Goal: Task Accomplishment & Management: Manage account settings

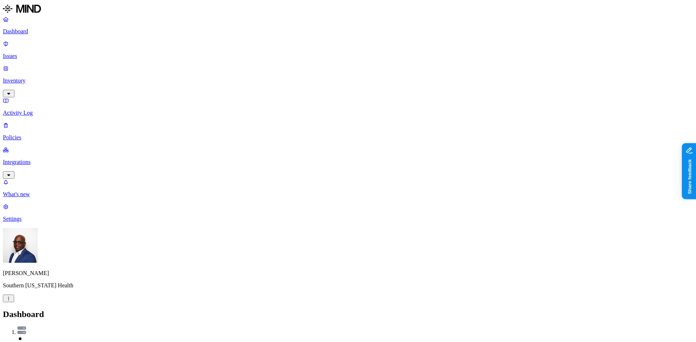
click at [41, 159] on p "Integrations" at bounding box center [348, 162] width 690 height 7
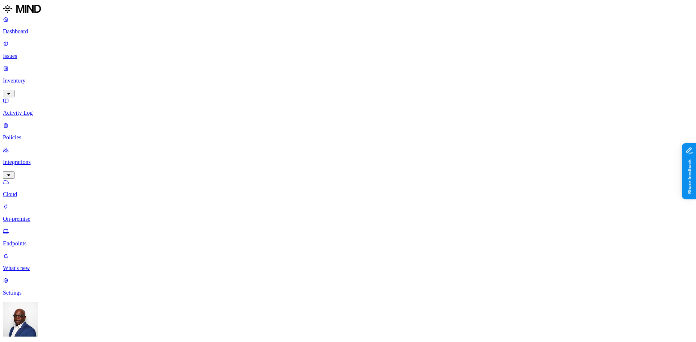
click at [37, 216] on p "On-premise" at bounding box center [348, 219] width 690 height 7
click at [25, 78] on p "Inventory" at bounding box center [348, 81] width 690 height 7
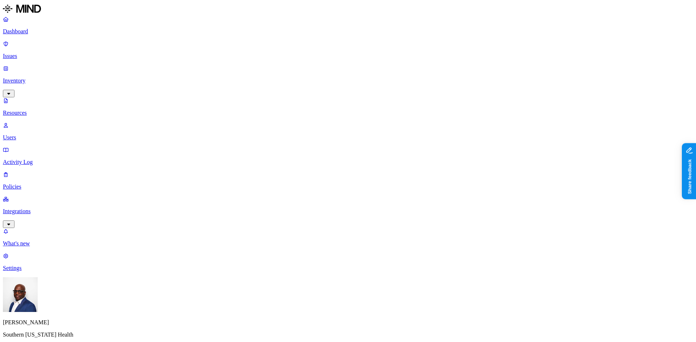
click at [32, 30] on p "Dashboard" at bounding box center [348, 31] width 690 height 7
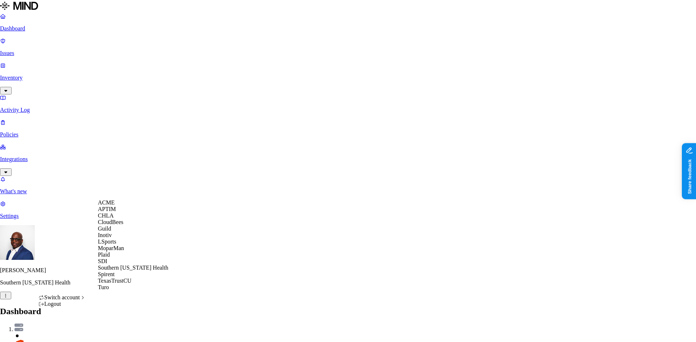
click at [110, 206] on span "ACME" at bounding box center [106, 203] width 17 height 6
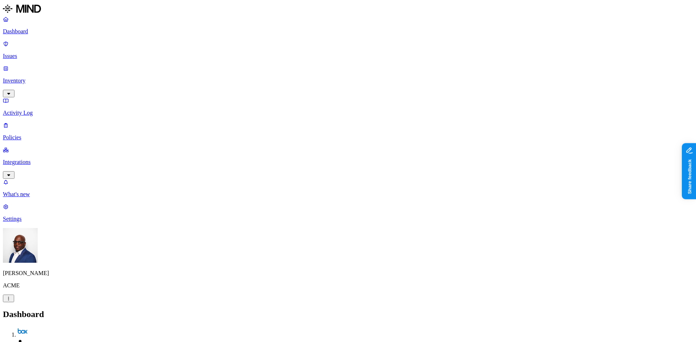
click at [24, 78] on p "Inventory" at bounding box center [348, 81] width 690 height 7
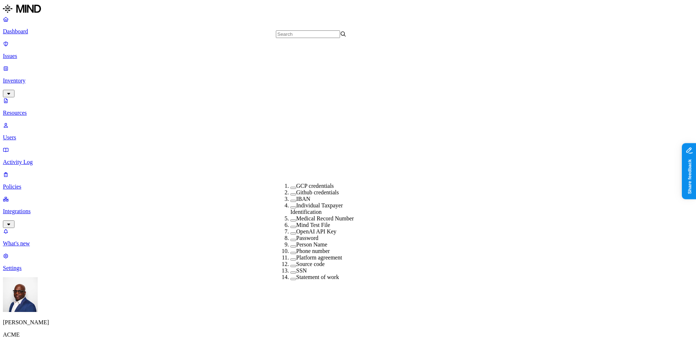
scroll to position [209, 0]
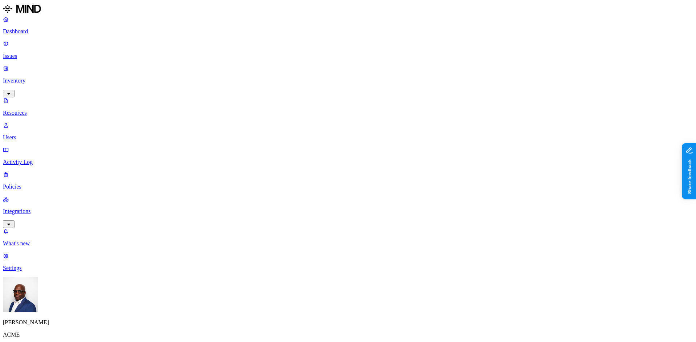
click at [38, 30] on p "Dashboard" at bounding box center [348, 31] width 690 height 7
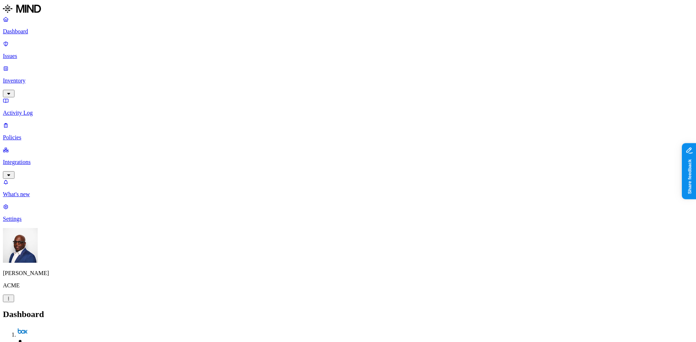
click at [40, 159] on p "Integrations" at bounding box center [348, 162] width 690 height 7
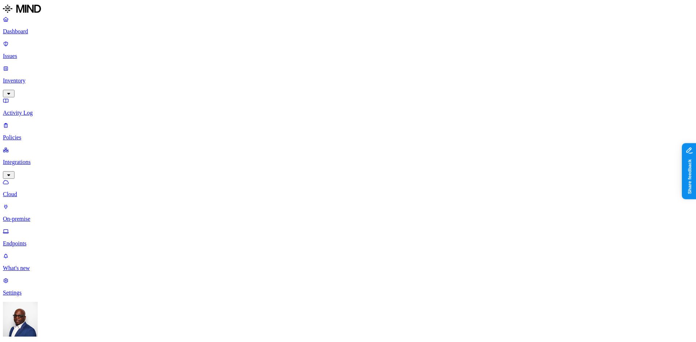
click at [32, 216] on p "On-premise" at bounding box center [348, 219] width 690 height 7
click at [33, 241] on p "Endpoints" at bounding box center [348, 244] width 690 height 7
click at [29, 30] on p "Dashboard" at bounding box center [348, 31] width 690 height 7
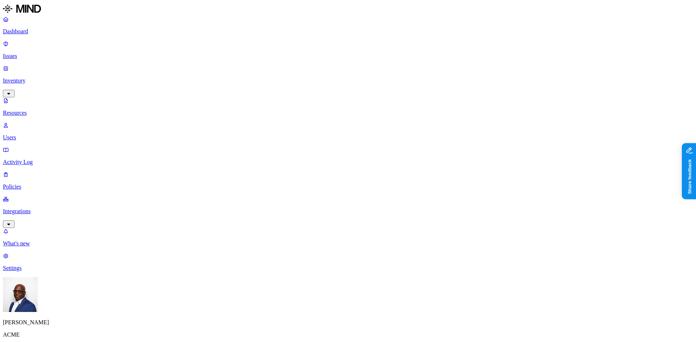
scroll to position [256, 0]
click at [38, 30] on p "Dashboard" at bounding box center [348, 31] width 690 height 7
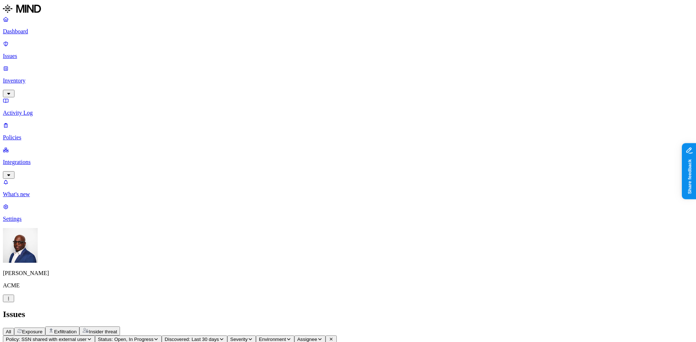
click at [42, 329] on span "Exposure" at bounding box center [32, 331] width 20 height 5
click at [76, 329] on span "Exfiltration" at bounding box center [65, 331] width 22 height 5
click at [117, 329] on span "Insider threat" at bounding box center [103, 331] width 28 height 5
click at [28, 31] on p "Dashboard" at bounding box center [348, 31] width 690 height 7
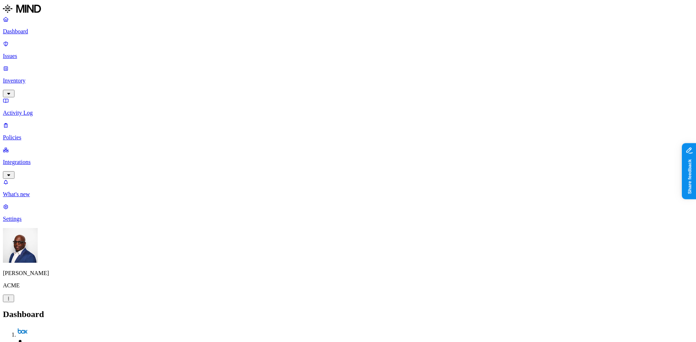
drag, startPoint x: 573, startPoint y: 164, endPoint x: 613, endPoint y: 164, distance: 40.2
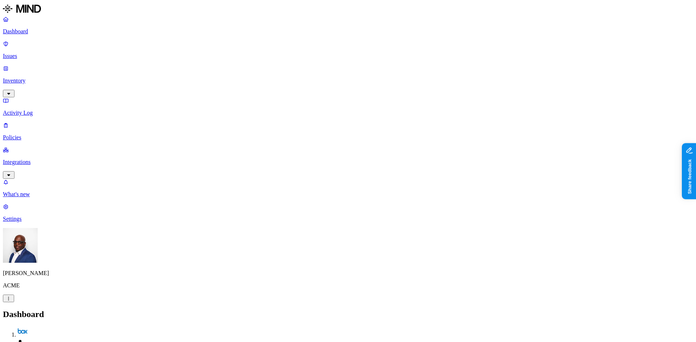
click at [25, 78] on p "Inventory" at bounding box center [348, 81] width 690 height 7
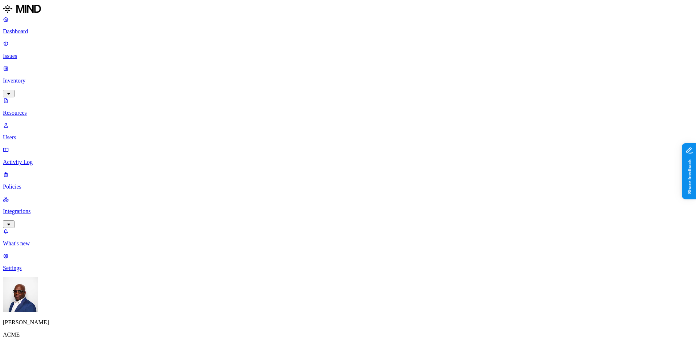
click at [29, 30] on p "Dashboard" at bounding box center [348, 31] width 690 height 7
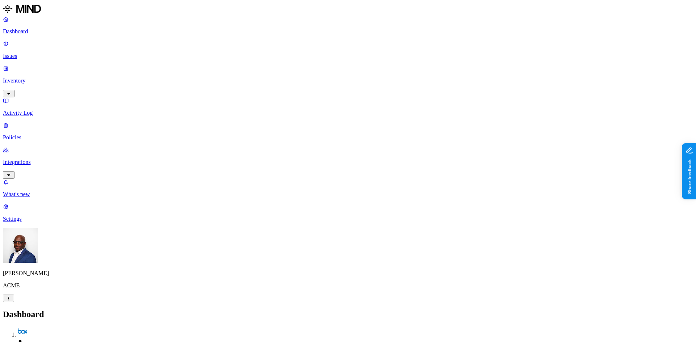
click at [24, 134] on p "Policies" at bounding box center [348, 137] width 690 height 7
click at [43, 327] on button "Create Policy" at bounding box center [23, 331] width 40 height 8
click at [322, 147] on label "Classification" at bounding box center [309, 144] width 32 height 6
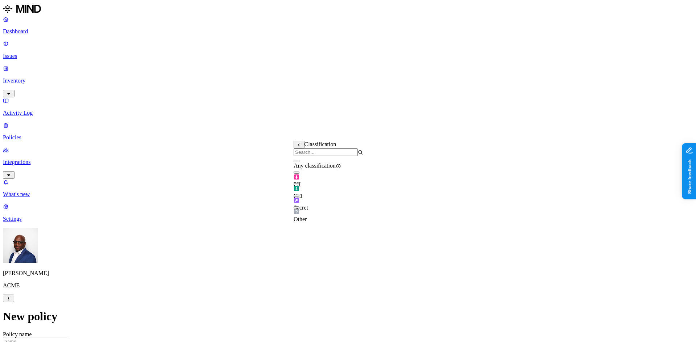
click at [304, 161] on label "Data type" at bounding box center [298, 159] width 11 height 13
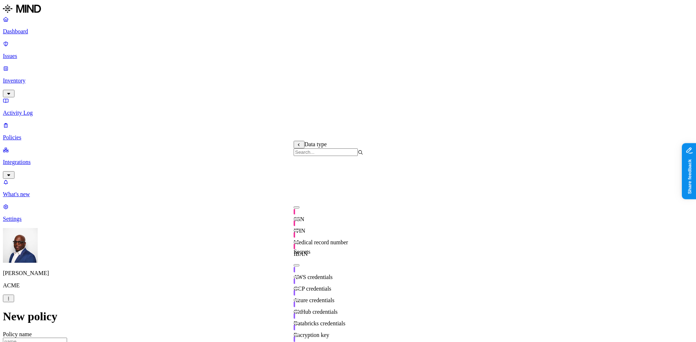
scroll to position [128, 0]
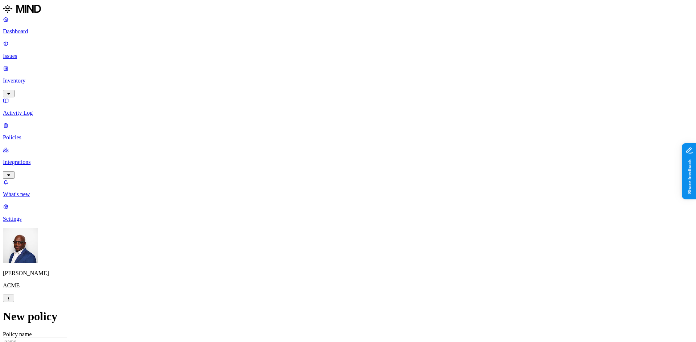
click at [325, 191] on label "Web Domain" at bounding box center [316, 189] width 19 height 13
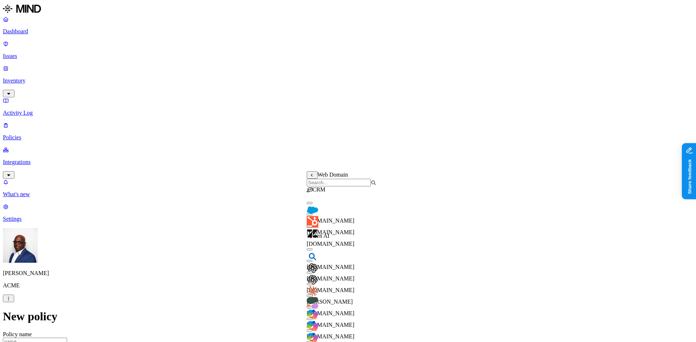
scroll to position [0, 0]
click at [312, 204] on button "button" at bounding box center [310, 203] width 6 height 2
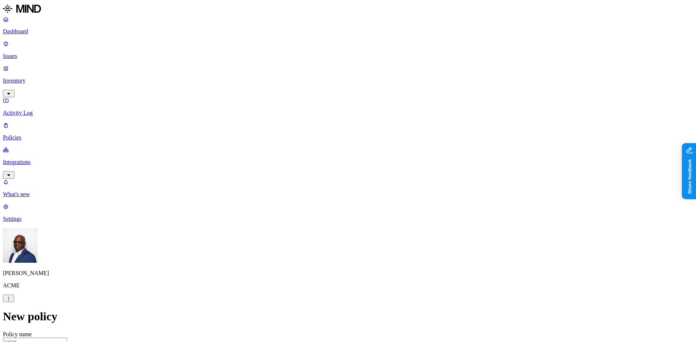
click at [325, 222] on label "Web Domain" at bounding box center [316, 219] width 19 height 13
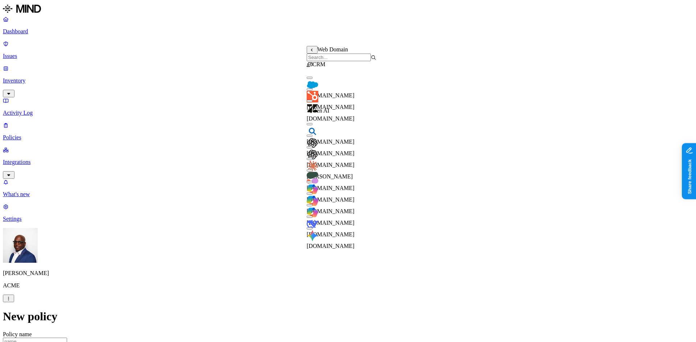
click at [312, 149] on button "button" at bounding box center [310, 147] width 6 height 2
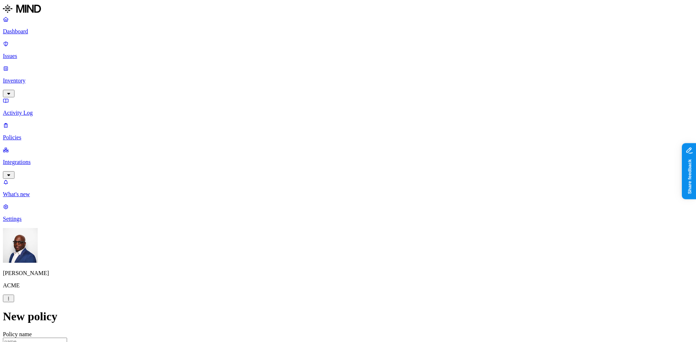
click at [317, 262] on label "Groups" at bounding box center [309, 258] width 17 height 6
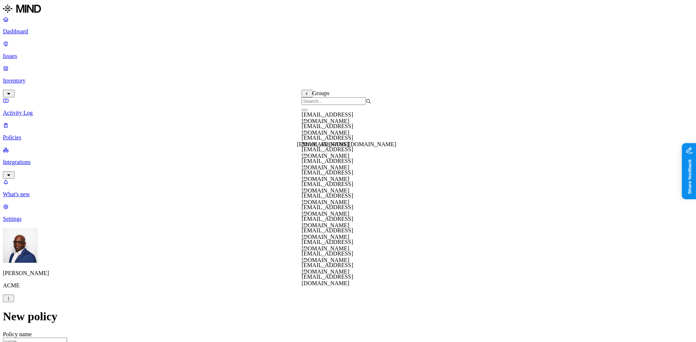
click at [307, 146] on button "button" at bounding box center [304, 145] width 6 height 2
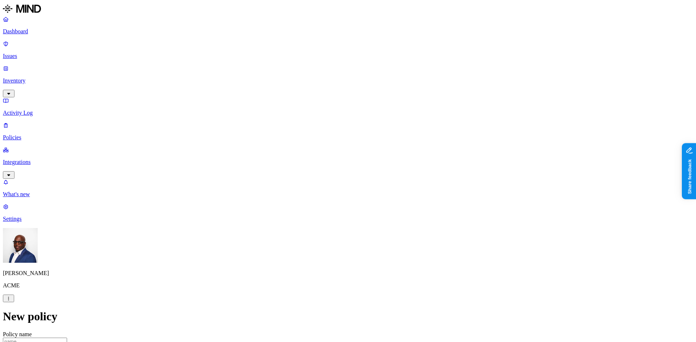
scroll to position [362, 0]
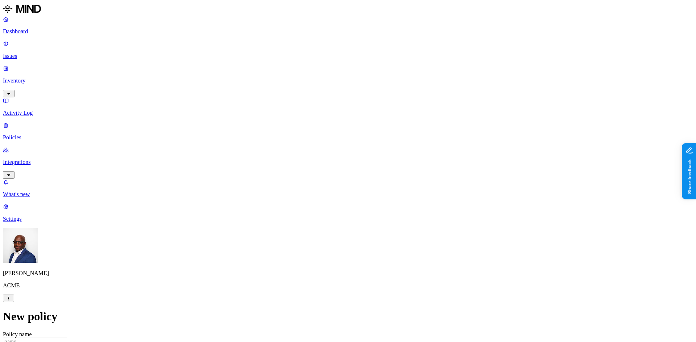
scroll to position [217, 0]
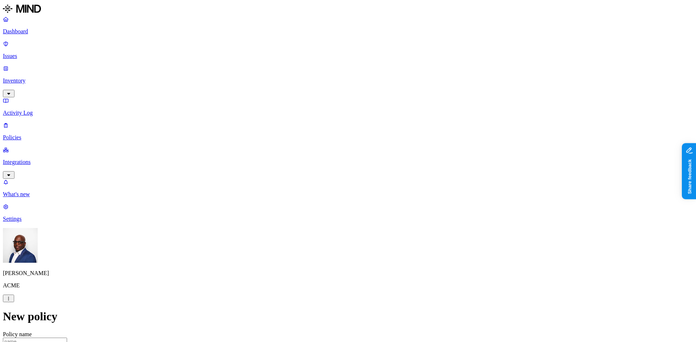
drag, startPoint x: 437, startPoint y: 153, endPoint x: 451, endPoint y: 160, distance: 15.7
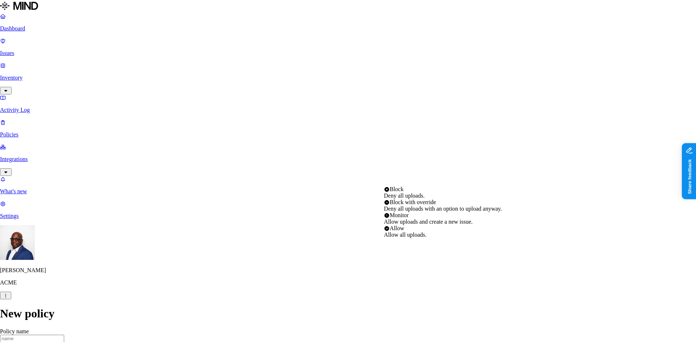
select select "1"
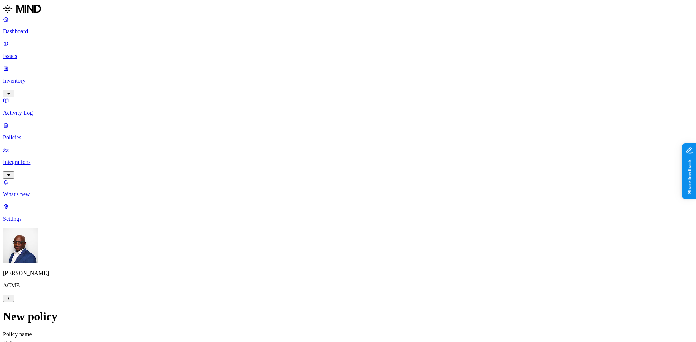
scroll to position [399, 0]
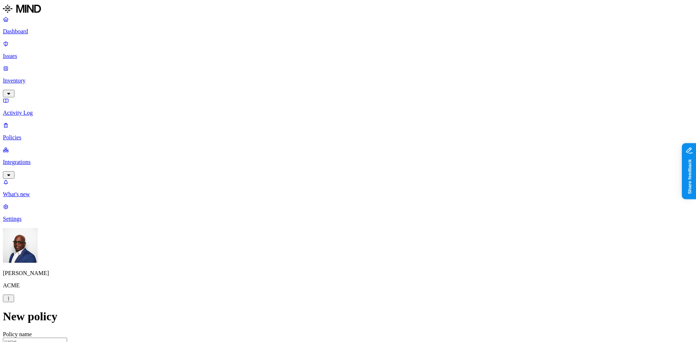
click at [35, 110] on p "Activity Log" at bounding box center [348, 113] width 690 height 7
drag, startPoint x: 488, startPoint y: 41, endPoint x: 558, endPoint y: 29, distance: 70.2
click at [33, 30] on p "Dashboard" at bounding box center [348, 31] width 690 height 7
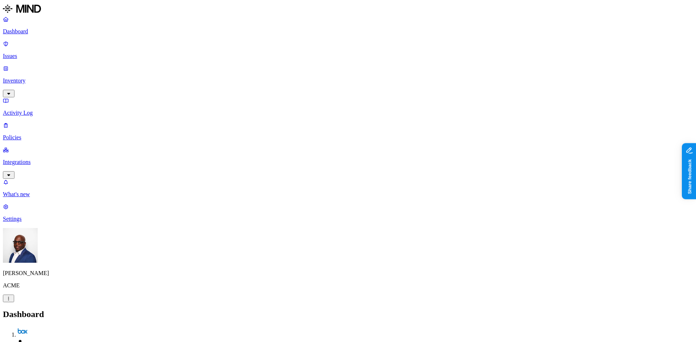
click at [22, 110] on p "Activity Log" at bounding box center [348, 113] width 690 height 7
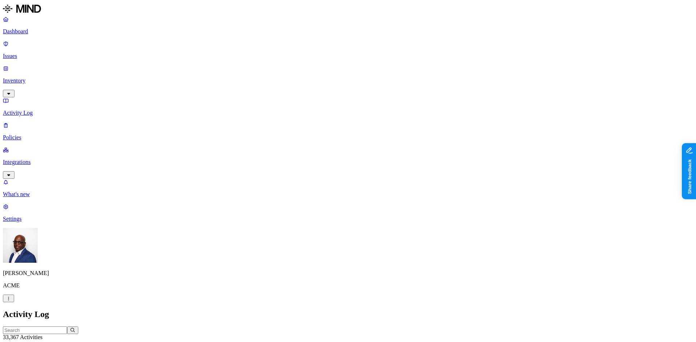
drag, startPoint x: 503, startPoint y: 39, endPoint x: 543, endPoint y: 41, distance: 41.0
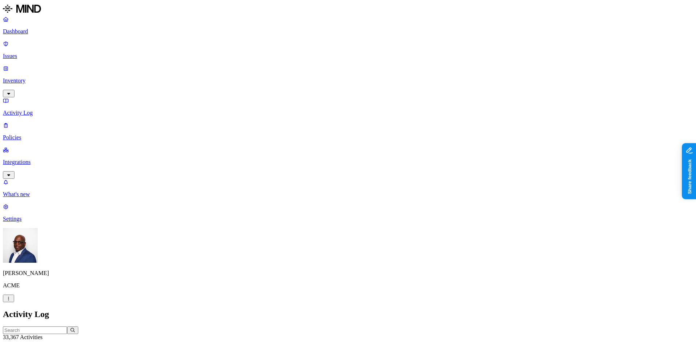
drag, startPoint x: 393, startPoint y: 39, endPoint x: 375, endPoint y: 43, distance: 18.2
click at [36, 97] on link "Activity Log" at bounding box center [348, 106] width 690 height 19
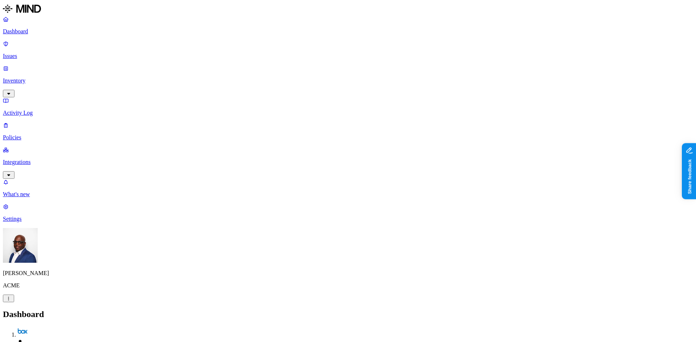
click at [22, 134] on p "Policies" at bounding box center [348, 137] width 690 height 7
click at [43, 327] on button "Create Policy" at bounding box center [23, 331] width 40 height 8
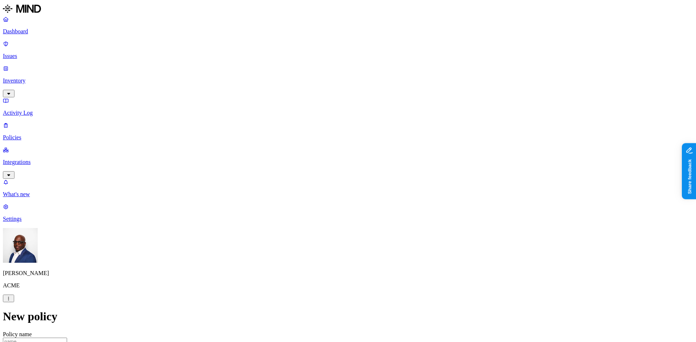
scroll to position [181, 0]
click at [304, 171] on label "File type" at bounding box center [298, 170] width 10 height 13
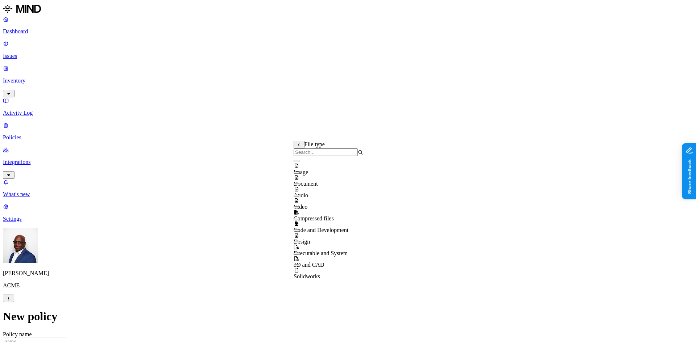
scroll to position [0, 0]
click at [298, 146] on icon at bounding box center [298, 145] width 5 height 4
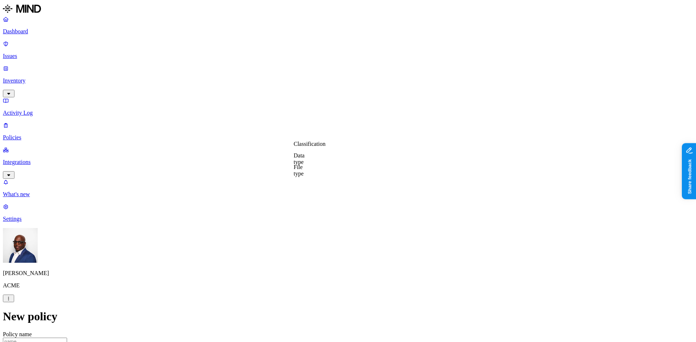
click at [304, 169] on label "File type" at bounding box center [298, 170] width 10 height 13
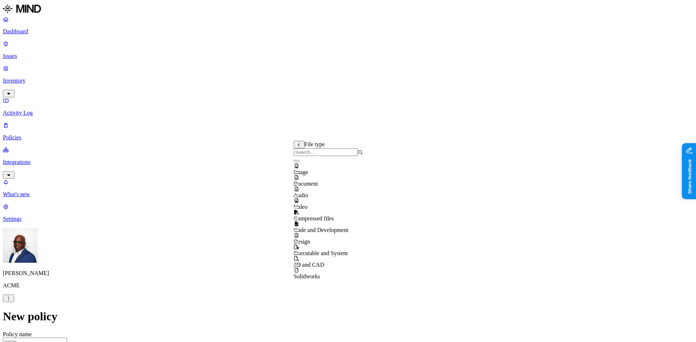
click at [309, 156] on input "search" at bounding box center [325, 153] width 64 height 8
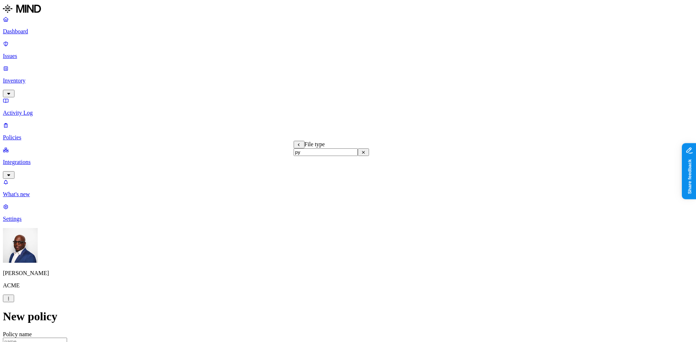
type input "p"
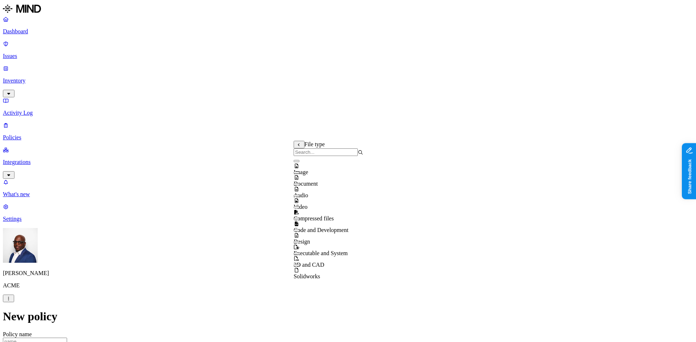
scroll to position [12, 0]
click at [299, 218] on button "button" at bounding box center [296, 219] width 6 height 2
click at [319, 228] on span "Code and Development" at bounding box center [320, 231] width 55 height 6
click at [299, 218] on button "button" at bounding box center [296, 219] width 6 height 2
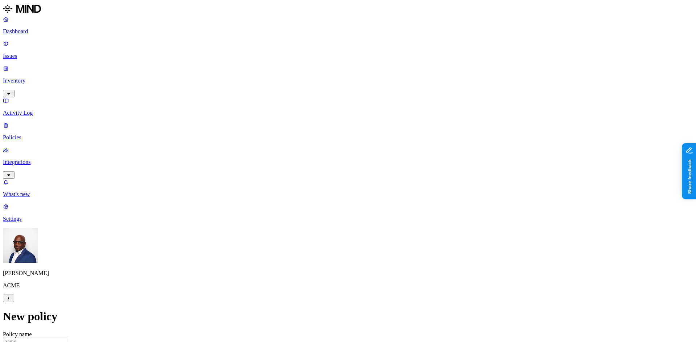
click at [304, 158] on label "Data type" at bounding box center [298, 159] width 11 height 13
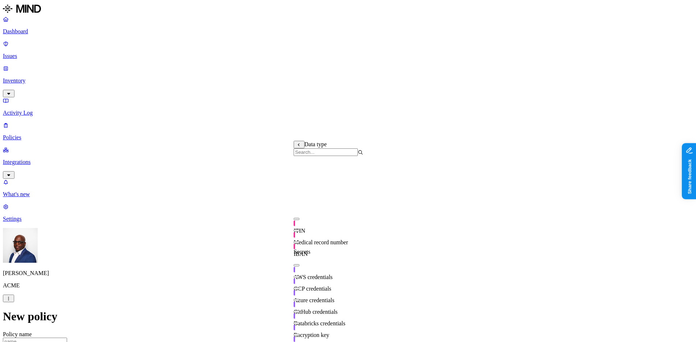
scroll to position [128, 0]
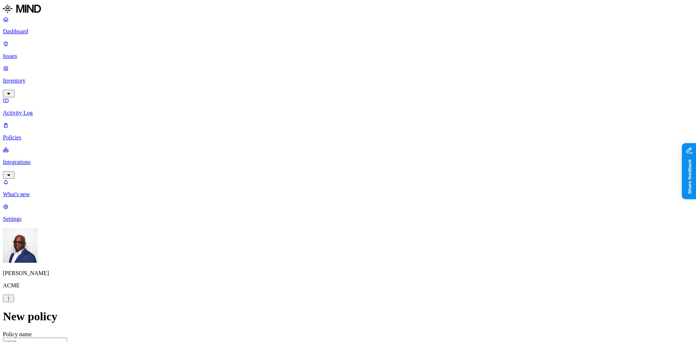
click at [304, 171] on label "File type" at bounding box center [298, 170] width 10 height 13
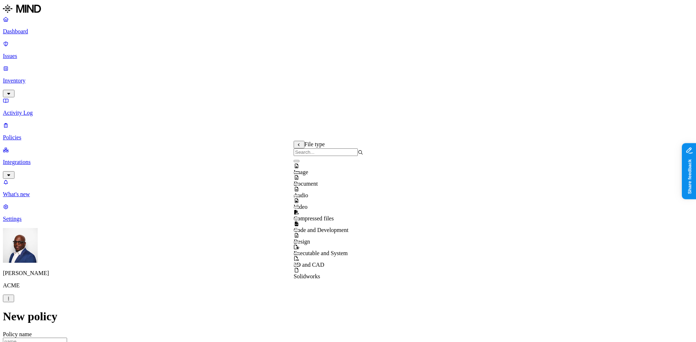
scroll to position [0, 0]
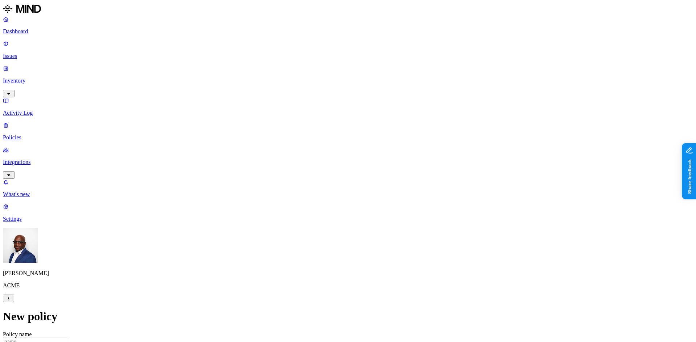
scroll to position [181, 0]
click at [36, 32] on p "Dashboard" at bounding box center [348, 31] width 690 height 7
click at [25, 110] on p "Activity Log" at bounding box center [348, 113] width 690 height 7
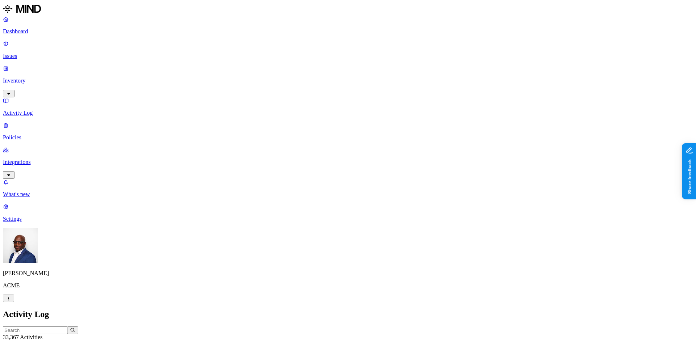
click at [36, 110] on p "Activity Log" at bounding box center [348, 113] width 690 height 7
click at [33, 134] on p "Policies" at bounding box center [348, 137] width 690 height 7
click at [25, 159] on p "Integrations" at bounding box center [348, 162] width 690 height 7
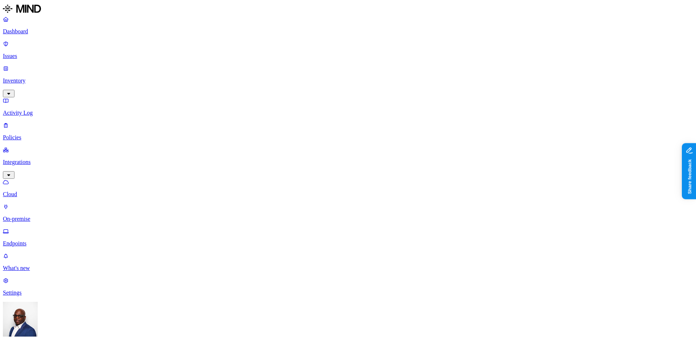
click at [33, 216] on p "On-premise" at bounding box center [348, 219] width 690 height 7
click at [29, 241] on p "Endpoints" at bounding box center [348, 244] width 690 height 7
click at [24, 296] on p "Settings" at bounding box center [348, 293] width 690 height 7
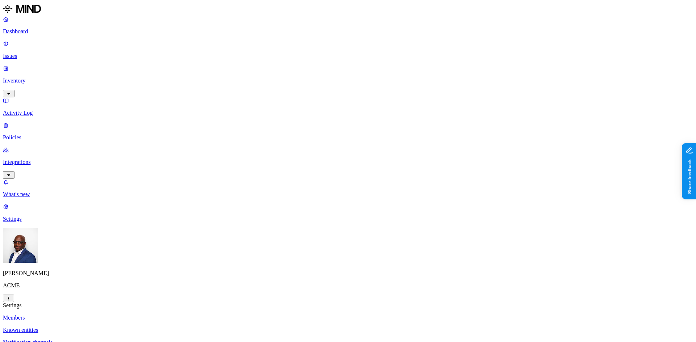
click at [34, 30] on p "Dashboard" at bounding box center [348, 31] width 690 height 7
click at [32, 134] on p "Policies" at bounding box center [348, 137] width 690 height 7
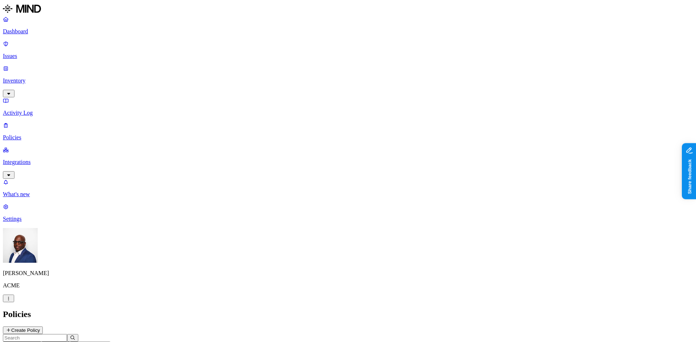
click at [43, 327] on button "Create Policy" at bounding box center [23, 331] width 40 height 8
click at [35, 31] on p "Dashboard" at bounding box center [348, 31] width 690 height 7
click at [28, 110] on p "Activity Log" at bounding box center [348, 113] width 690 height 7
drag, startPoint x: 489, startPoint y: 42, endPoint x: 537, endPoint y: 36, distance: 47.8
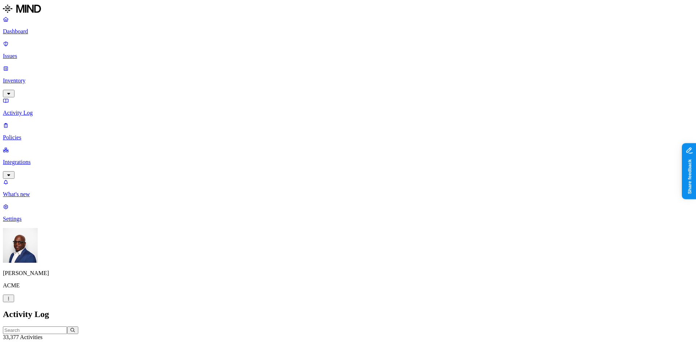
drag, startPoint x: 535, startPoint y: 41, endPoint x: 572, endPoint y: 39, distance: 37.4
click at [29, 30] on p "Dashboard" at bounding box center [348, 31] width 690 height 7
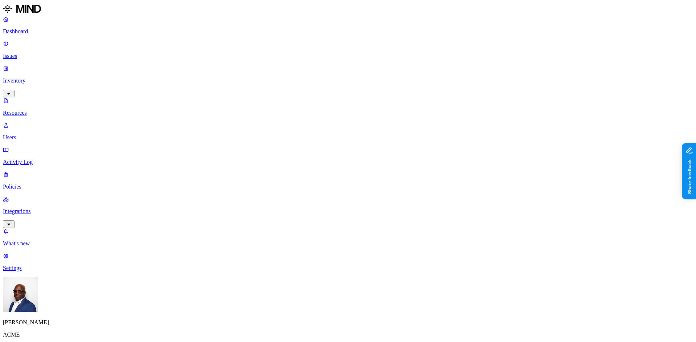
click at [28, 30] on p "Dashboard" at bounding box center [348, 31] width 690 height 7
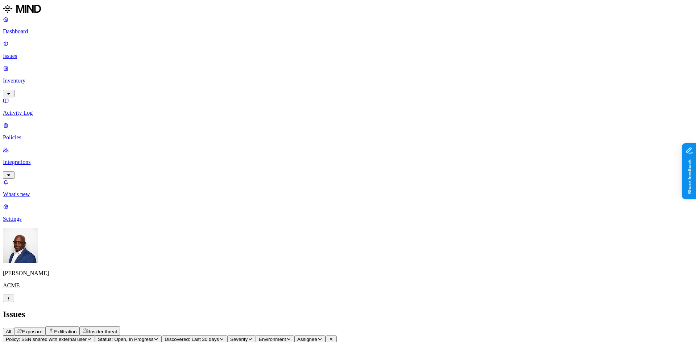
click at [11, 329] on span "All" at bounding box center [8, 331] width 5 height 5
click at [337, 336] on button at bounding box center [330, 340] width 11 height 8
click at [42, 329] on span "Exposure" at bounding box center [32, 331] width 20 height 5
click at [11, 329] on span "All" at bounding box center [8, 331] width 5 height 5
click at [30, 29] on p "Dashboard" at bounding box center [348, 31] width 690 height 7
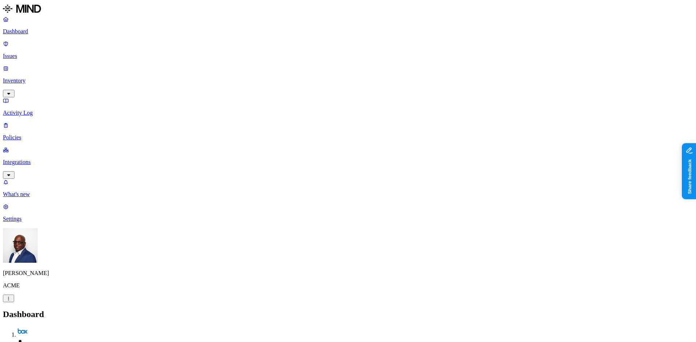
click at [42, 32] on p "Dashboard" at bounding box center [348, 31] width 690 height 7
click at [32, 53] on p "Issues" at bounding box center [348, 56] width 690 height 7
click at [42, 329] on div "Exposure" at bounding box center [29, 332] width 25 height 6
click at [22, 30] on p "Dashboard" at bounding box center [348, 31] width 690 height 7
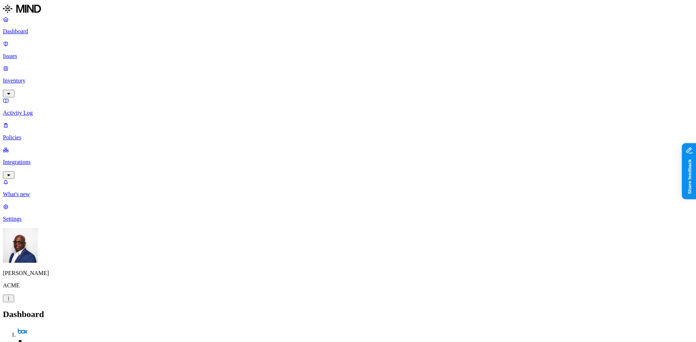
click at [30, 110] on p "Activity Log" at bounding box center [348, 113] width 690 height 7
drag, startPoint x: 488, startPoint y: 42, endPoint x: 554, endPoint y: 35, distance: 66.3
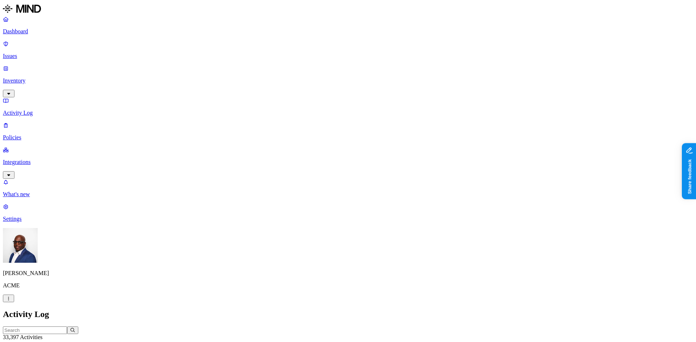
click at [31, 134] on p "Policies" at bounding box center [348, 137] width 690 height 7
click at [37, 342] on icon "button" at bounding box center [35, 346] width 3 height 2
click at [168, 63] on span "Endpoint" at bounding box center [176, 66] width 21 height 6
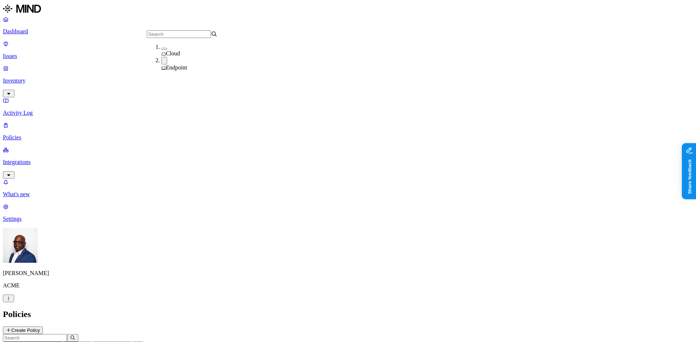
click at [321, 310] on h2 "Policies" at bounding box center [348, 315] width 690 height 10
click at [28, 110] on p "Activity Log" at bounding box center [348, 113] width 690 height 7
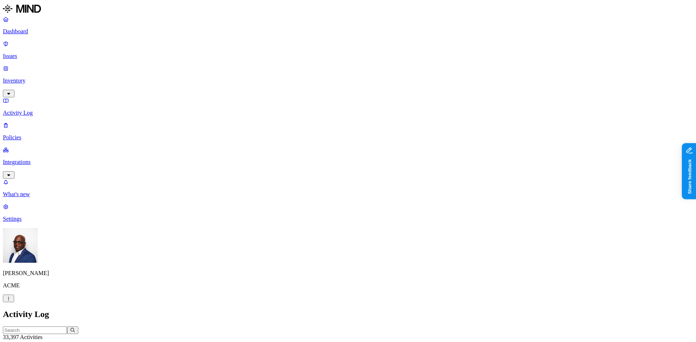
click at [34, 31] on p "Dashboard" at bounding box center [348, 31] width 690 height 7
drag, startPoint x: 489, startPoint y: 40, endPoint x: 533, endPoint y: 36, distance: 43.7
drag, startPoint x: 531, startPoint y: 38, endPoint x: 563, endPoint y: 34, distance: 32.9
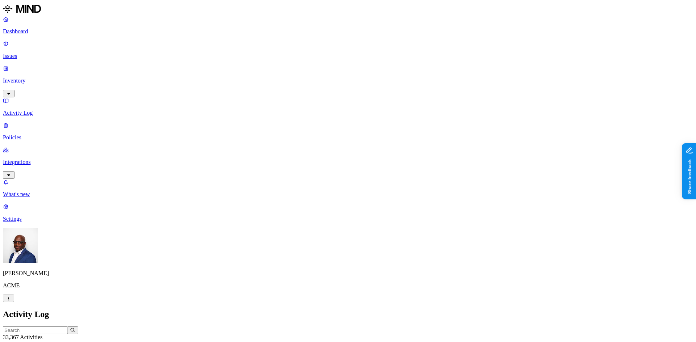
click at [25, 33] on p "Dashboard" at bounding box center [348, 31] width 690 height 7
click at [32, 110] on p "Activity Log" at bounding box center [348, 113] width 690 height 7
drag, startPoint x: 488, startPoint y: 41, endPoint x: 525, endPoint y: 37, distance: 36.8
drag, startPoint x: 524, startPoint y: 39, endPoint x: 551, endPoint y: 37, distance: 27.2
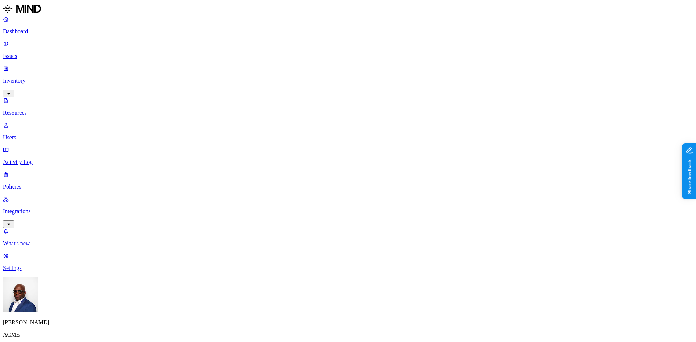
click at [11, 342] on icon "button" at bounding box center [8, 348] width 5 height 4
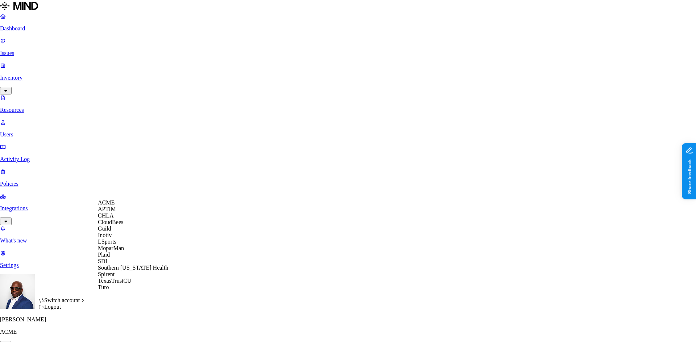
scroll to position [17, 0]
click at [131, 271] on span "Southern [US_STATE] Health" at bounding box center [133, 268] width 70 height 6
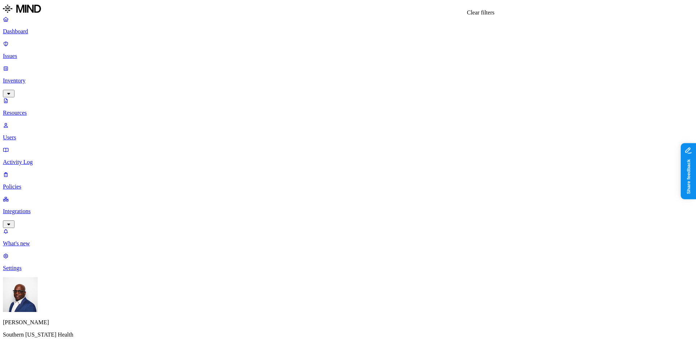
drag, startPoint x: 481, startPoint y: 24, endPoint x: 418, endPoint y: 29, distance: 63.2
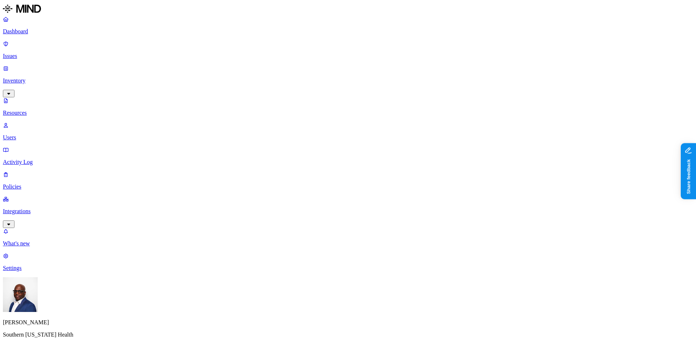
click at [35, 53] on p "Issues" at bounding box center [348, 56] width 690 height 7
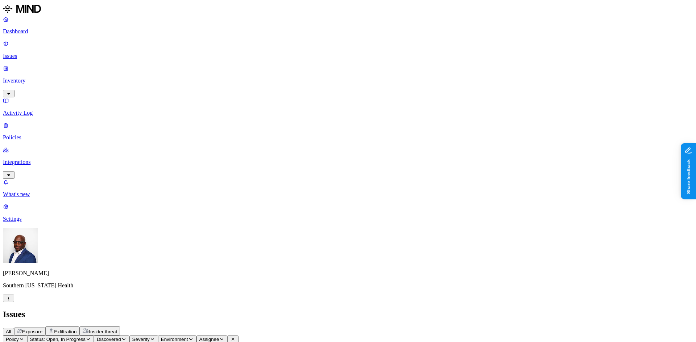
click at [23, 53] on p "Issues" at bounding box center [348, 56] width 690 height 7
click at [42, 329] on span "Exposure" at bounding box center [32, 331] width 20 height 5
click at [30, 34] on p "Dashboard" at bounding box center [348, 31] width 690 height 7
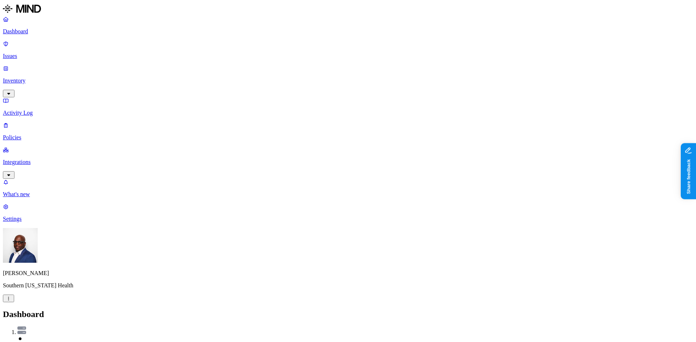
click at [29, 159] on p "Integrations" at bounding box center [348, 162] width 690 height 7
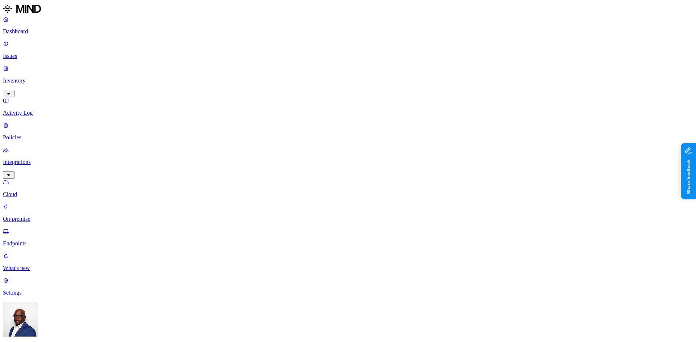
click at [33, 78] on p "Inventory" at bounding box center [348, 81] width 690 height 7
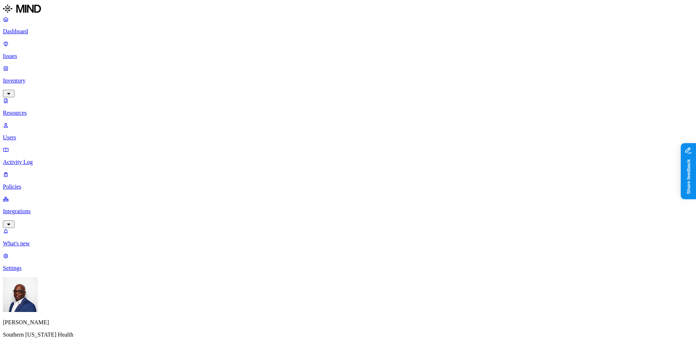
scroll to position [163, 0]
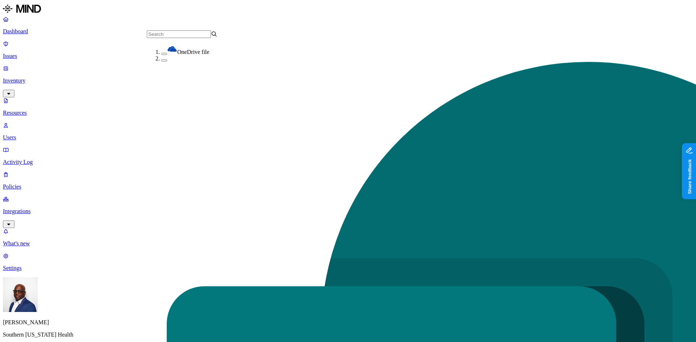
click at [161, 53] on button "button" at bounding box center [164, 54] width 6 height 2
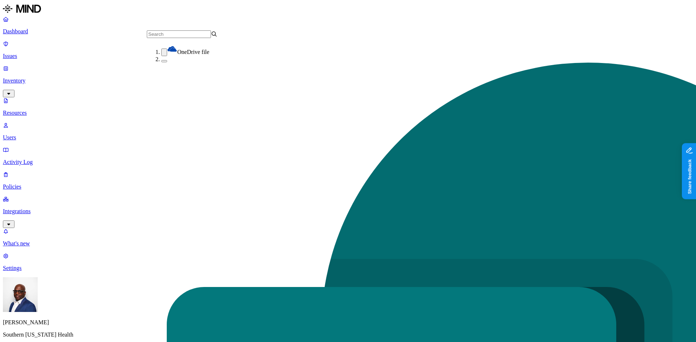
click at [161, 62] on button "button" at bounding box center [164, 61] width 6 height 2
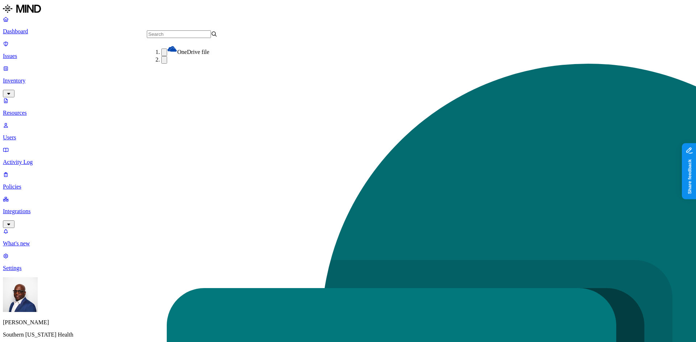
click at [161, 64] on button "button" at bounding box center [164, 60] width 6 height 8
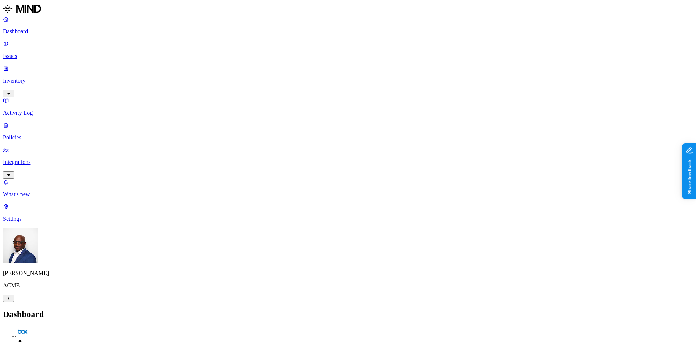
click at [37, 53] on p "Issues" at bounding box center [348, 56] width 690 height 7
click at [42, 329] on span "Exposure" at bounding box center [32, 331] width 20 height 5
click at [34, 31] on p "Dashboard" at bounding box center [348, 31] width 690 height 7
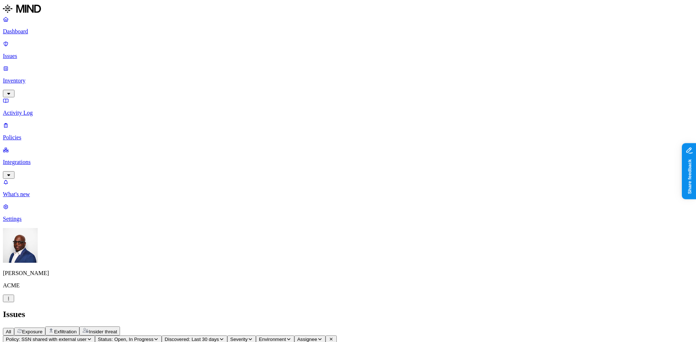
click at [76, 329] on span "Exfiltration" at bounding box center [65, 331] width 22 height 5
click at [117, 329] on span "Insider threat" at bounding box center [103, 331] width 28 height 5
click at [42, 329] on span "Exposure" at bounding box center [32, 331] width 20 height 5
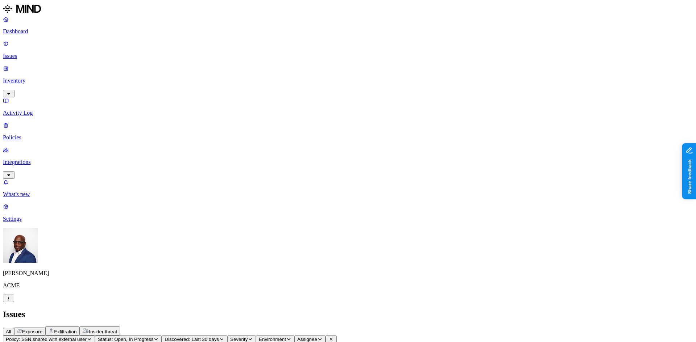
click at [36, 159] on p "Integrations" at bounding box center [348, 162] width 690 height 7
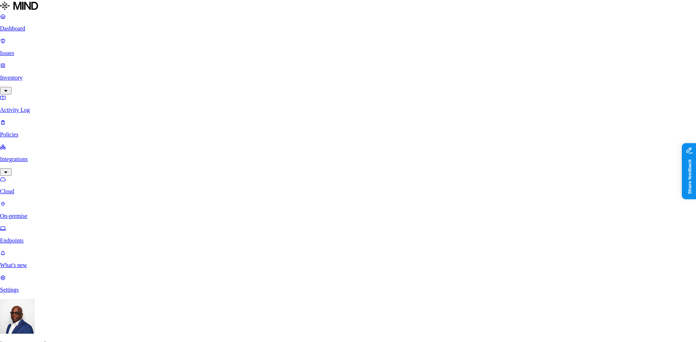
scroll to position [145, 0]
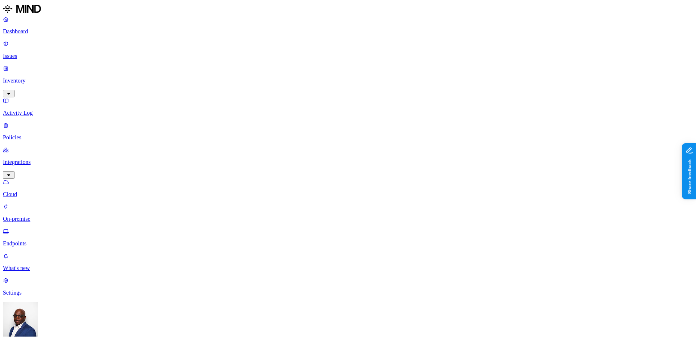
click at [41, 32] on p "Dashboard" at bounding box center [348, 31] width 690 height 7
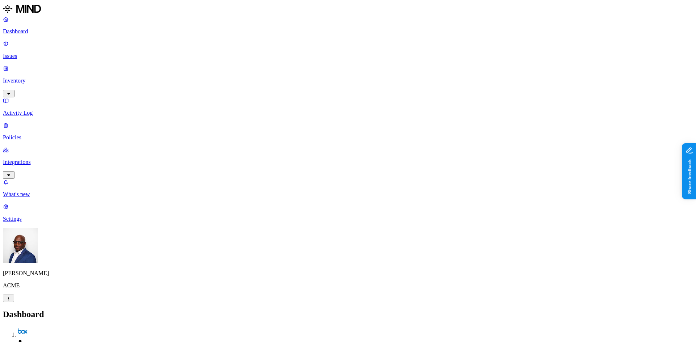
click at [41, 159] on p "Integrations" at bounding box center [348, 162] width 690 height 7
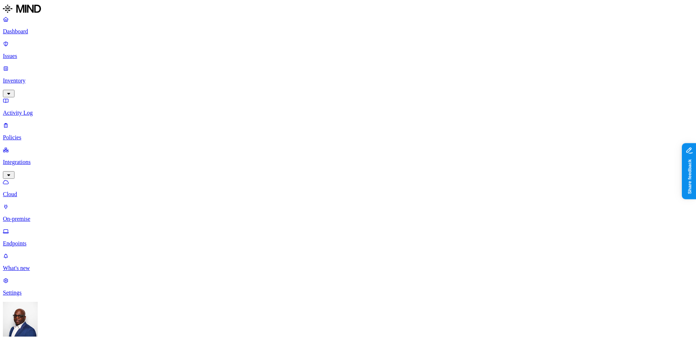
click at [37, 241] on p "Endpoints" at bounding box center [348, 244] width 690 height 7
click at [39, 53] on p "Issues" at bounding box center [348, 56] width 690 height 7
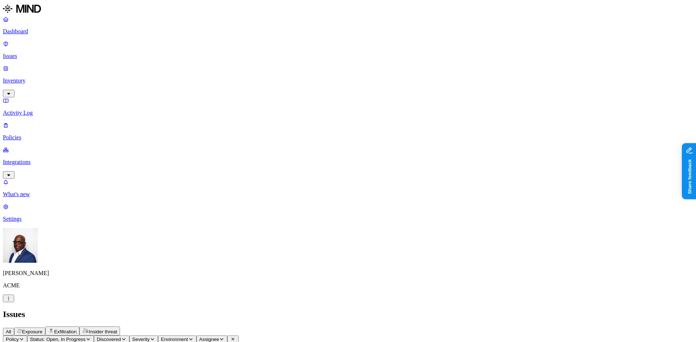
click at [42, 329] on span "Exposure" at bounding box center [32, 331] width 20 height 5
click at [11, 329] on span "All" at bounding box center [8, 331] width 5 height 5
click at [42, 329] on span "Exposure" at bounding box center [32, 331] width 20 height 5
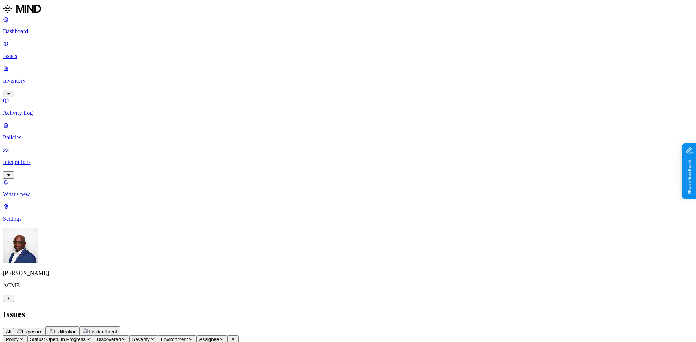
click at [20, 30] on p "Dashboard" at bounding box center [348, 31] width 690 height 7
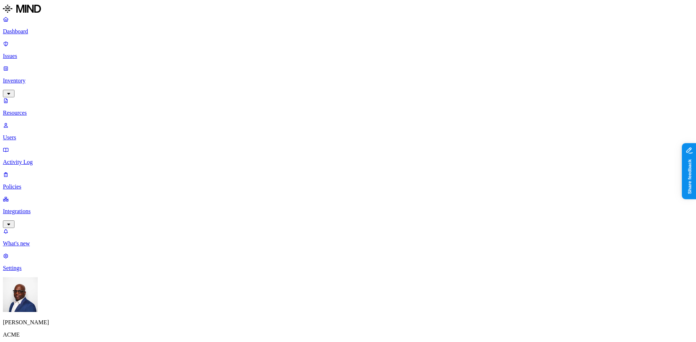
click at [41, 34] on p "Dashboard" at bounding box center [348, 31] width 690 height 7
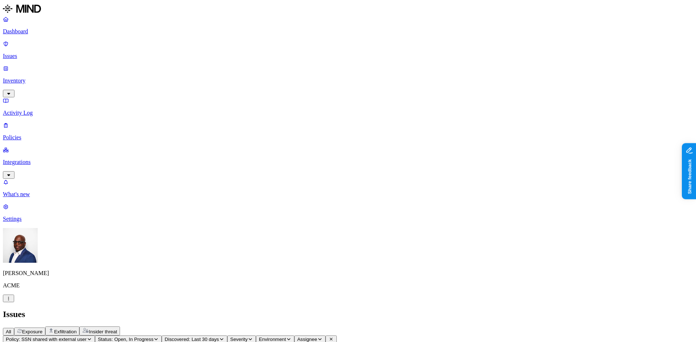
click at [31, 31] on p "Dashboard" at bounding box center [348, 31] width 690 height 7
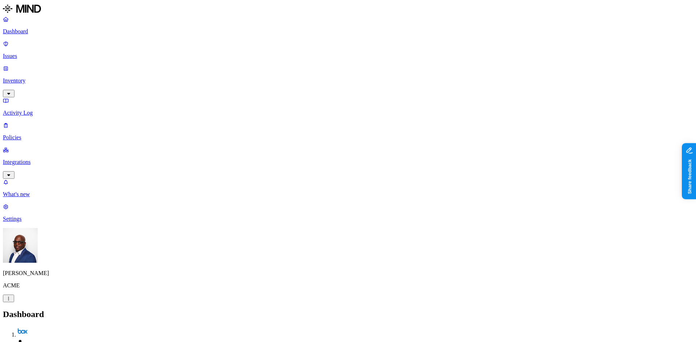
click at [24, 134] on p "Policies" at bounding box center [348, 137] width 690 height 7
click at [38, 342] on icon "button" at bounding box center [35, 345] width 5 height 4
click at [161, 53] on icon at bounding box center [163, 54] width 5 height 3
click at [337, 334] on header "Environment: Cloud Severity Risk category 29 Rules" at bounding box center [348, 345] width 690 height 22
click at [53, 342] on icon "button" at bounding box center [50, 346] width 3 height 2
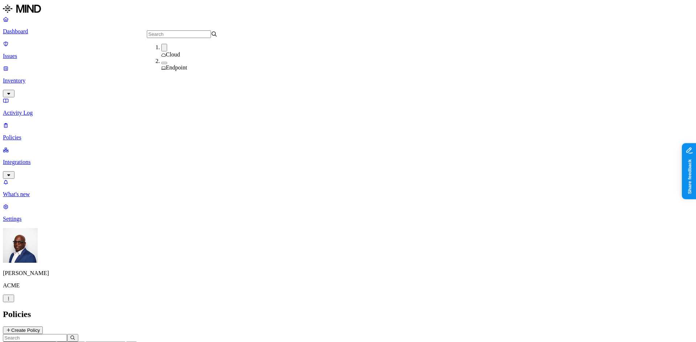
drag, startPoint x: 155, startPoint y: 63, endPoint x: 155, endPoint y: 57, distance: 6.2
click at [161, 63] on button "button" at bounding box center [164, 63] width 6 height 2
click at [161, 51] on button "button" at bounding box center [164, 48] width 6 height 8
click at [398, 310] on div "Policies Create Policy" at bounding box center [348, 322] width 690 height 25
click at [43, 327] on button "Create Policy" at bounding box center [23, 331] width 40 height 8
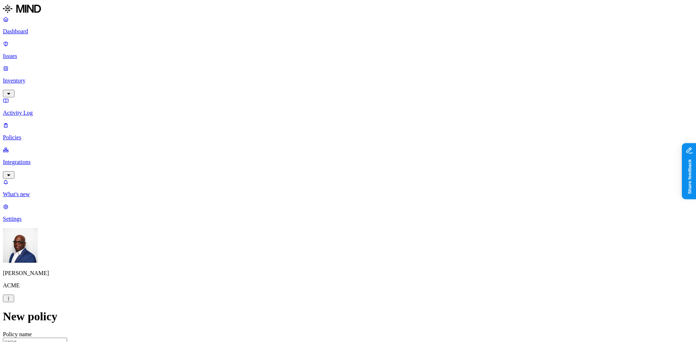
scroll to position [181, 0]
click at [324, 189] on label "Web Domain" at bounding box center [316, 189] width 19 height 13
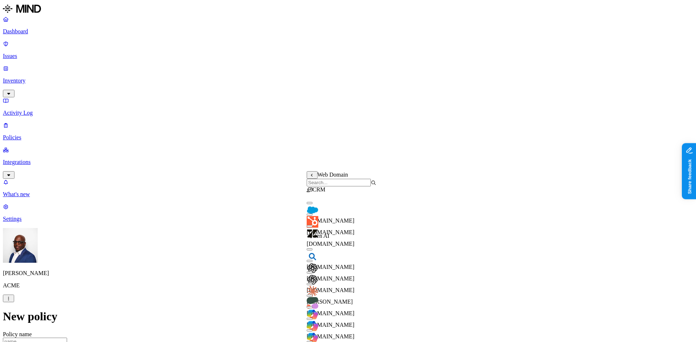
click at [312, 204] on button "button" at bounding box center [310, 203] width 6 height 2
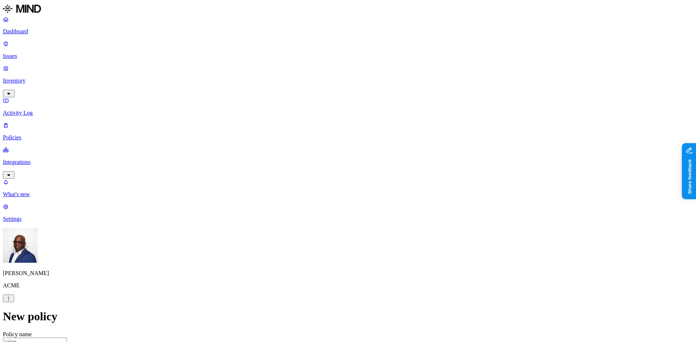
click at [325, 222] on label "Web Domain" at bounding box center [316, 219] width 19 height 13
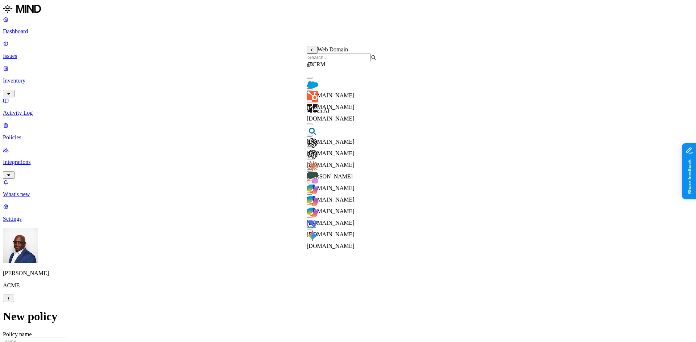
click at [317, 156] on div "chatgpt.com" at bounding box center [342, 155] width 70 height 26
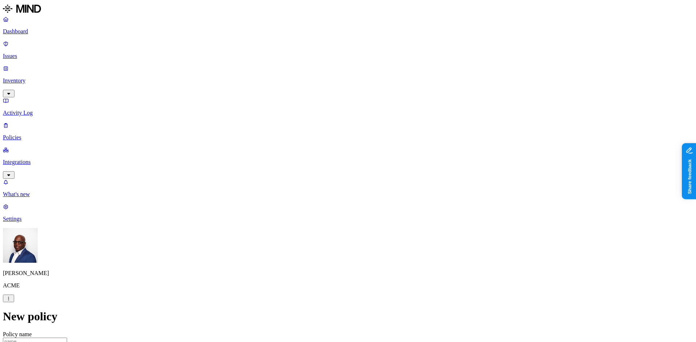
click at [318, 262] on label "Groups" at bounding box center [309, 258] width 17 height 6
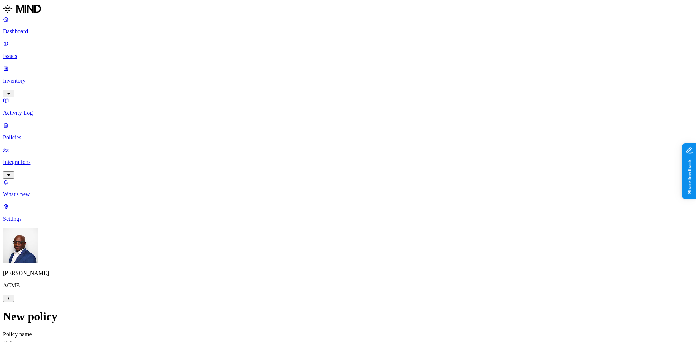
scroll to position [326, 0]
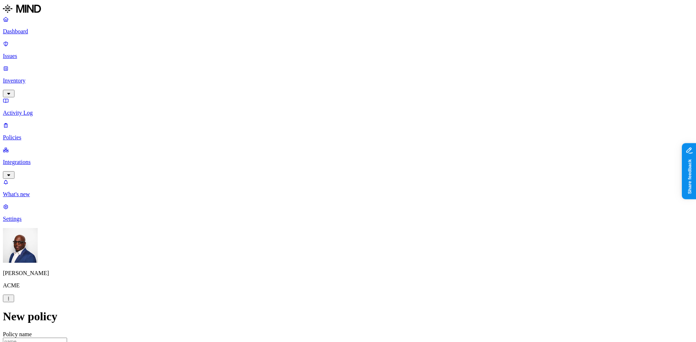
scroll to position [127, 0]
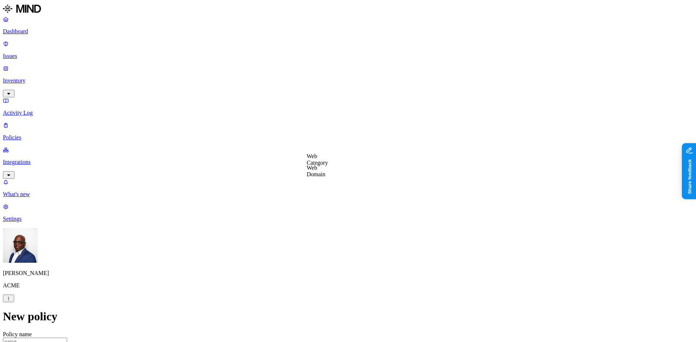
click at [326, 215] on label "Account type" at bounding box center [317, 213] width 20 height 13
click at [334, 197] on label "Unmanaged" at bounding box center [321, 194] width 28 height 6
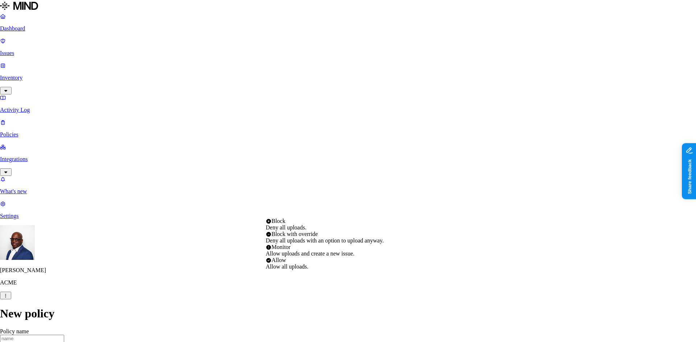
select select "4"
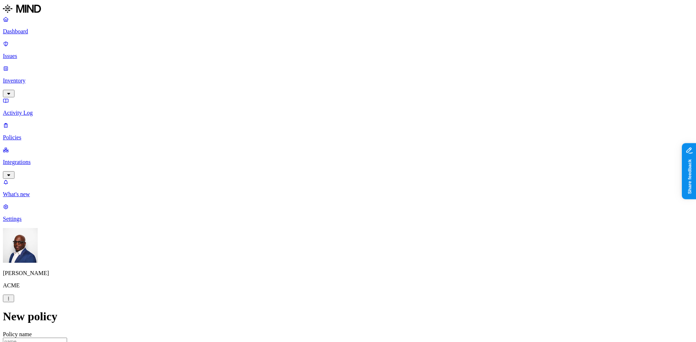
scroll to position [380, 0]
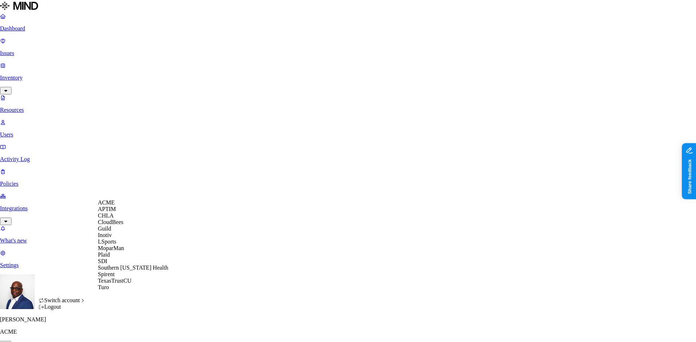
scroll to position [6, 0]
click at [130, 271] on span "Southern [US_STATE] Health" at bounding box center [133, 268] width 70 height 6
